Goal: Information Seeking & Learning: Learn about a topic

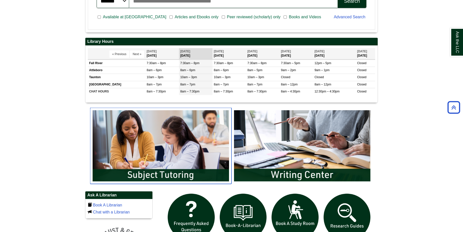
click at [178, 124] on img "slideshow" at bounding box center [160, 146] width 141 height 76
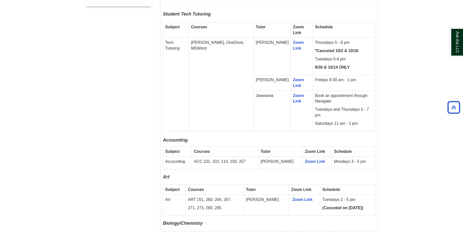
scroll to position [325, 0]
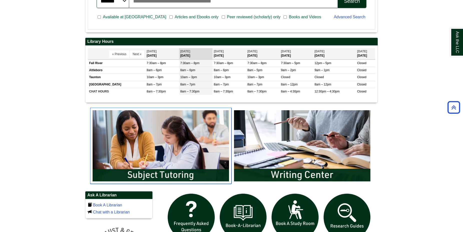
click at [184, 152] on img "slideshow" at bounding box center [160, 146] width 141 height 76
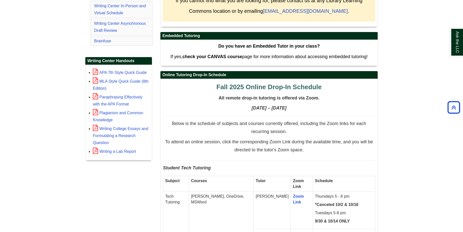
scroll to position [175, 0]
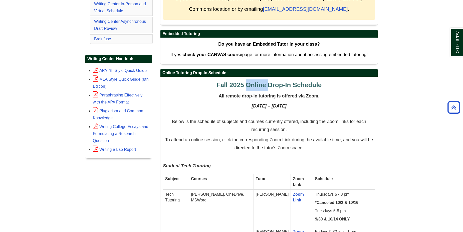
drag, startPoint x: 246, startPoint y: 85, endPoint x: 270, endPoint y: 87, distance: 24.1
click at [270, 87] on span "Fall 2025 Online Drop-In Schedule" at bounding box center [268, 85] width 105 height 8
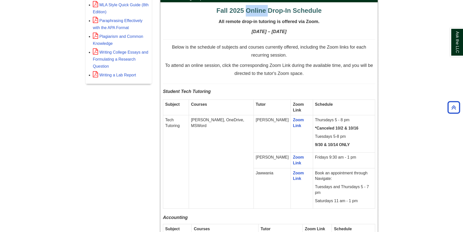
scroll to position [275, 0]
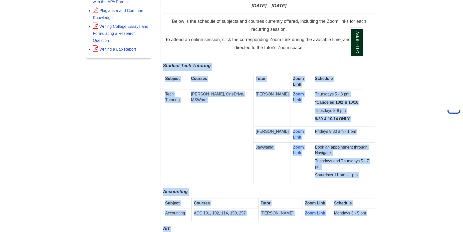
drag, startPoint x: 163, startPoint y: 66, endPoint x: 368, endPoint y: 171, distance: 231.2
click at [367, 171] on div "Ask the LLC" at bounding box center [231, 116] width 463 height 232
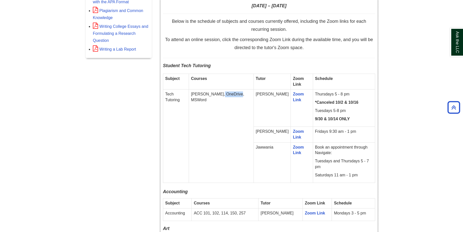
drag, startPoint x: 218, startPoint y: 94, endPoint x: 240, endPoint y: 95, distance: 22.8
click at [240, 95] on p "[PERSON_NAME], OneDrive, MSWord" at bounding box center [221, 97] width 61 height 12
drag, startPoint x: 240, startPoint y: 95, endPoint x: 225, endPoint y: 115, distance: 25.7
click at [225, 115] on td "[PERSON_NAME], OneDrive, MSWord" at bounding box center [221, 135] width 65 height 93
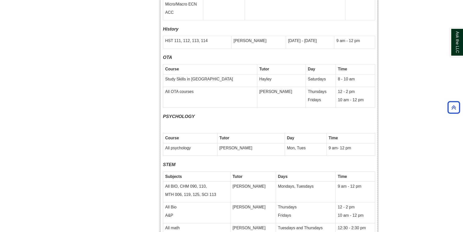
scroll to position [1976, 0]
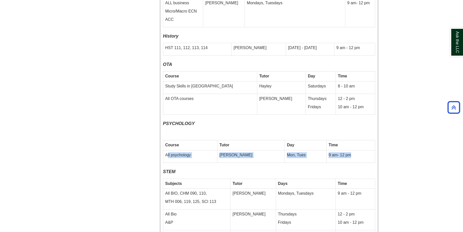
drag, startPoint x: 167, startPoint y: 132, endPoint x: 343, endPoint y: 131, distance: 176.3
click at [343, 150] on tr "All psychology Erica Mon, Tues 9 am- 12 pm" at bounding box center [269, 156] width 212 height 13
click at [285, 150] on td "Mon, Tues" at bounding box center [306, 156] width 42 height 13
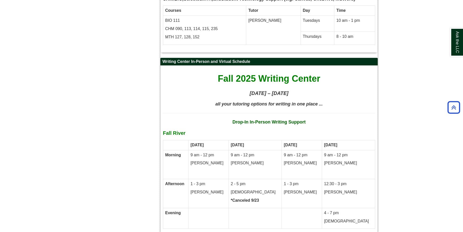
scroll to position [2526, 0]
